Goal: Use online tool/utility: Utilize a website feature to perform a specific function

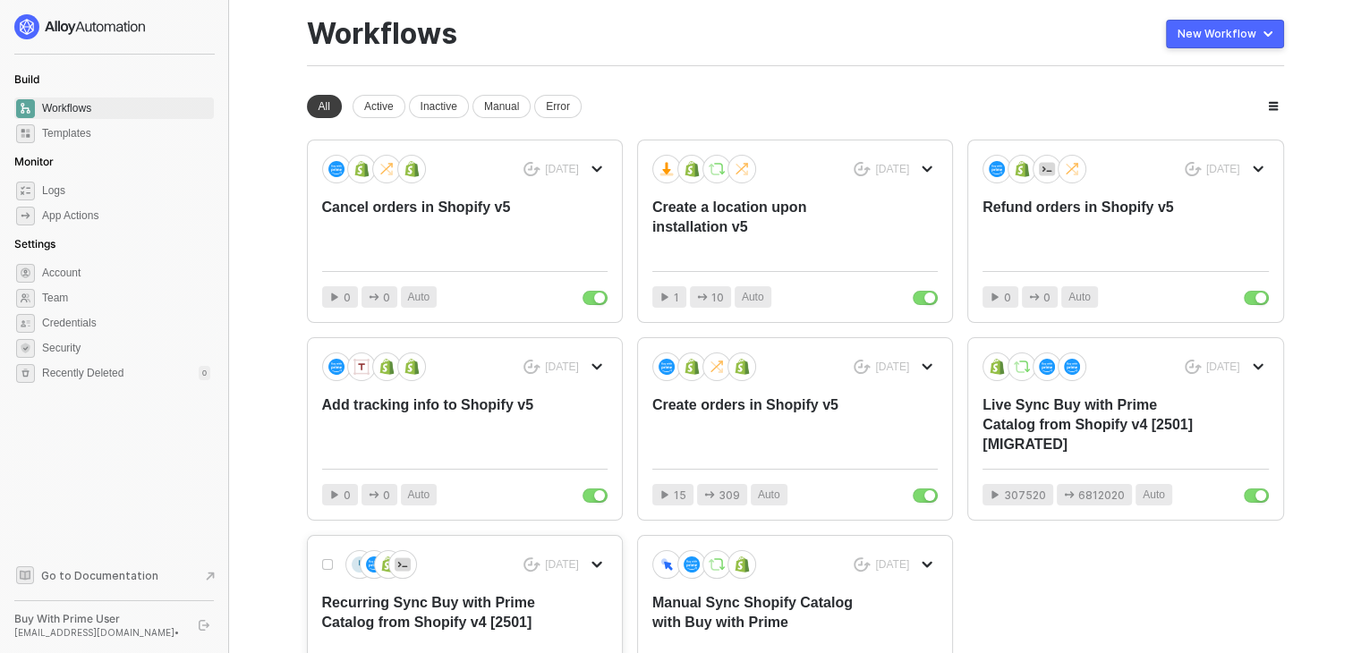
scroll to position [18, 0]
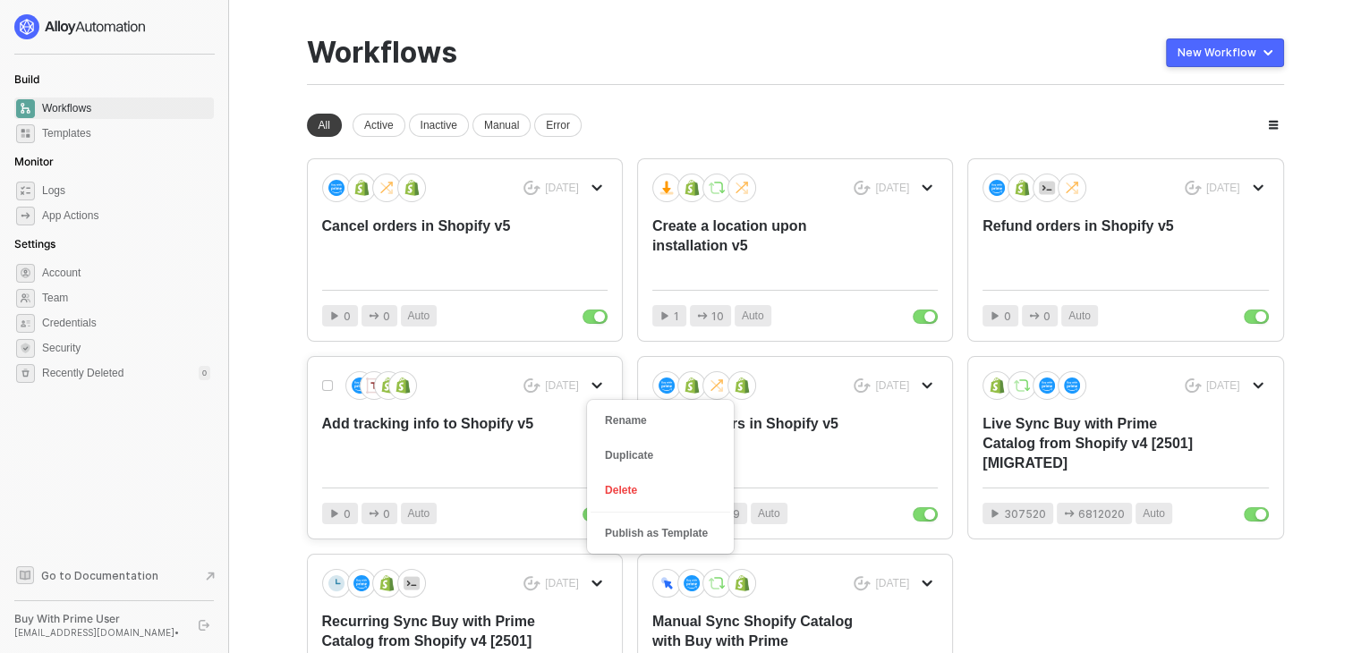
click at [587, 384] on button "button" at bounding box center [596, 385] width 21 height 21
click at [393, 423] on div "Add tracking info to Shopify v5" at bounding box center [436, 443] width 228 height 59
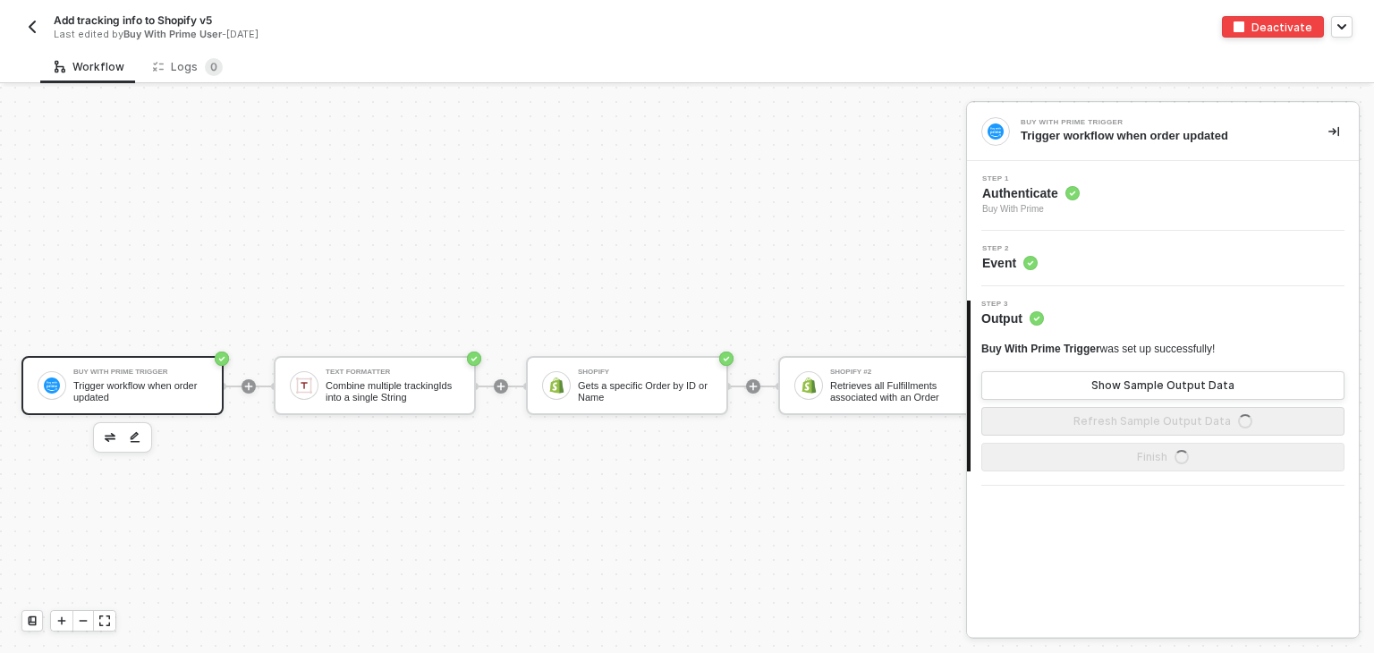
scroll to position [47, 0]
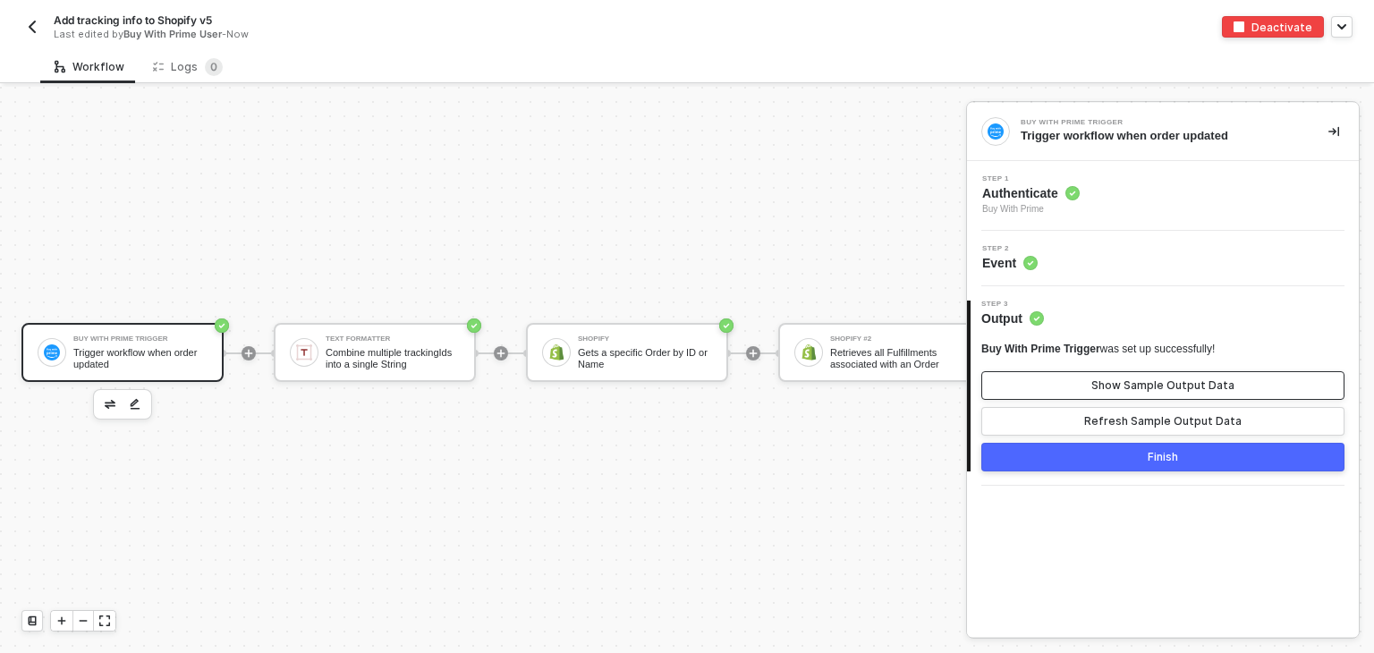
click at [1178, 387] on div "Show Sample Output Data" at bounding box center [1162, 385] width 143 height 14
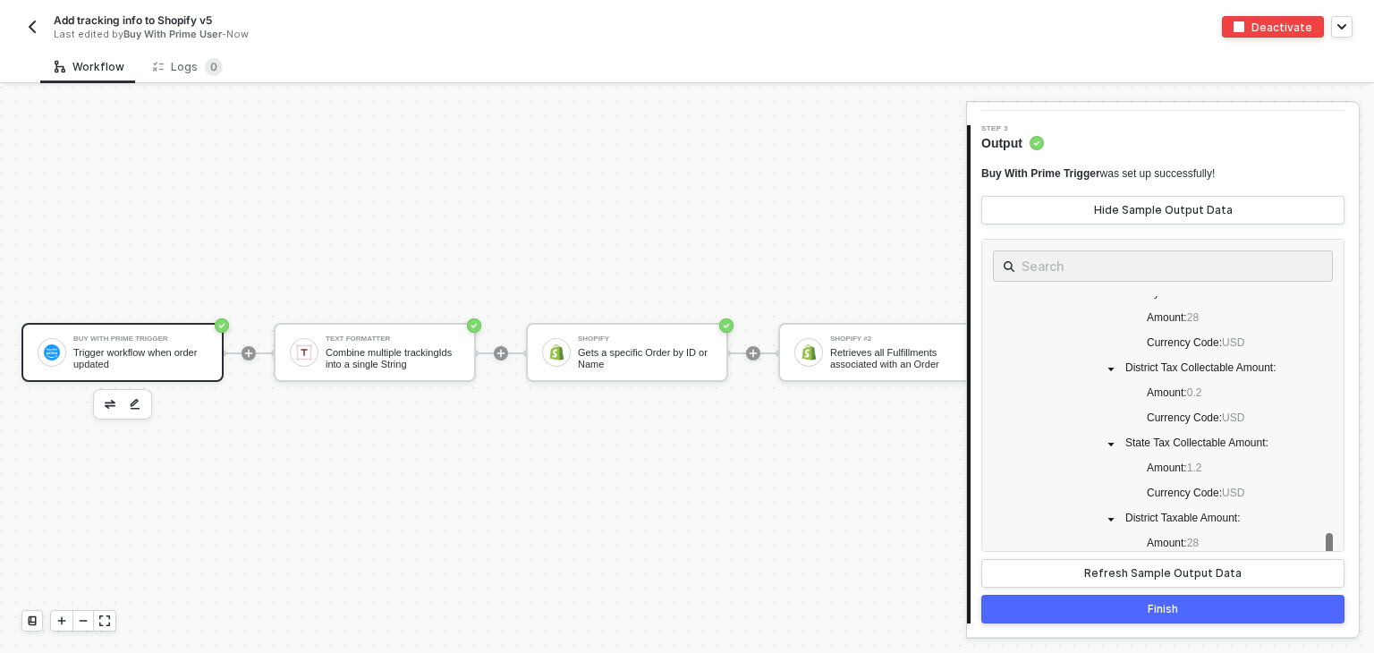
scroll to position [1700, 0]
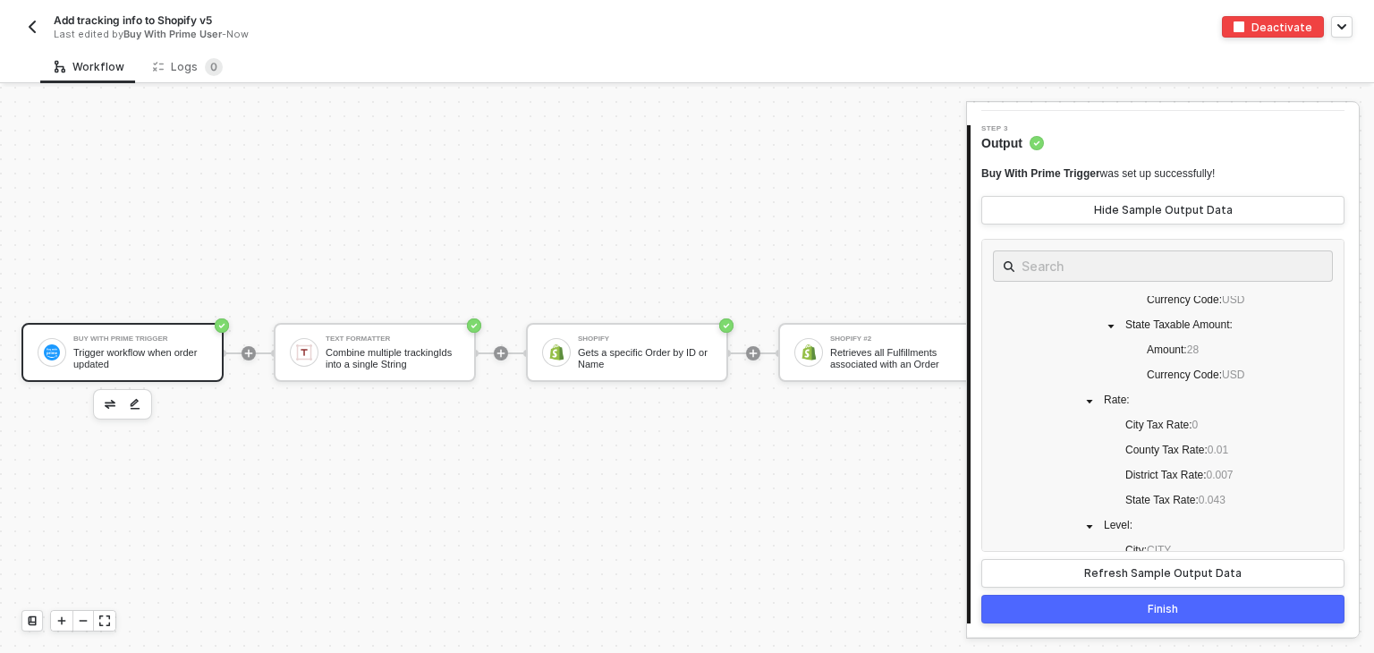
click at [38, 30] on img "button" at bounding box center [32, 27] width 14 height 14
